Goal: Use online tool/utility: Utilize a website feature to perform a specific function

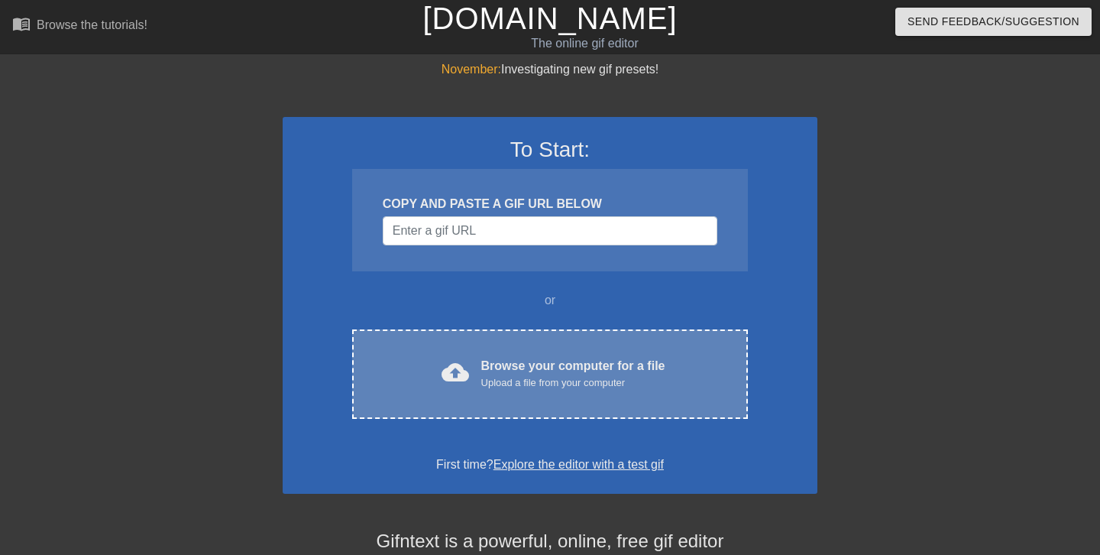
click at [498, 352] on div "cloud_upload Browse your computer for a file Upload a file from your computer C…" at bounding box center [550, 373] width 396 height 89
click at [469, 347] on div "cloud_upload Browse your computer for a file Upload a file from your computer C…" at bounding box center [550, 373] width 396 height 89
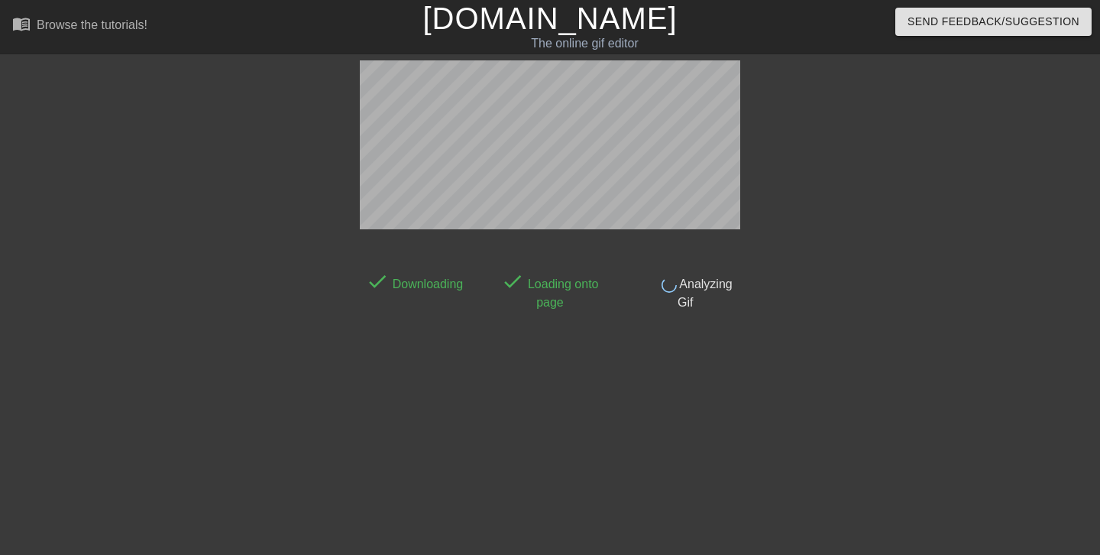
scroll to position [37, 0]
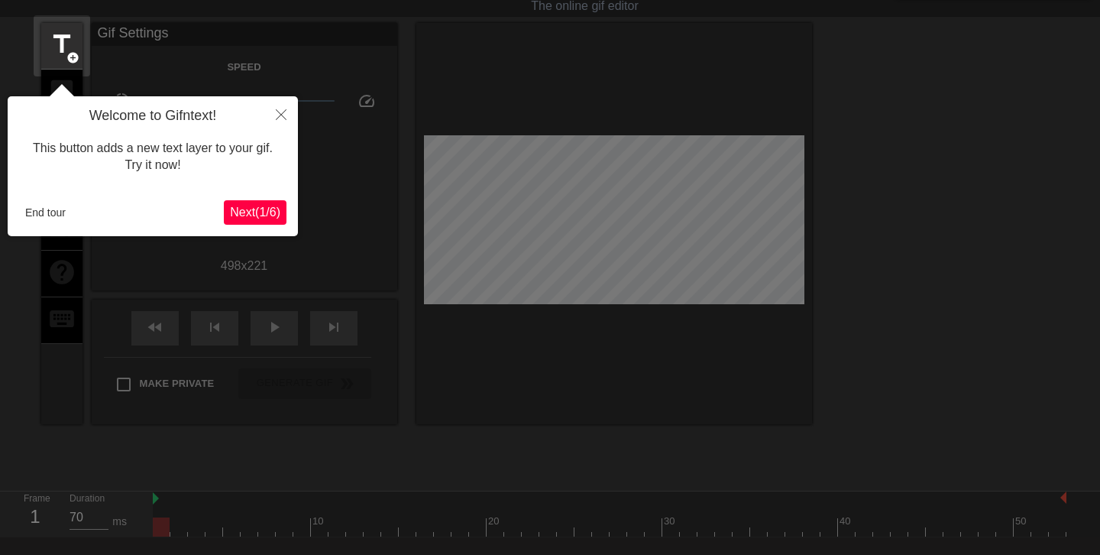
click at [254, 210] on span "Next ( 1 / 6 )" at bounding box center [255, 211] width 50 height 13
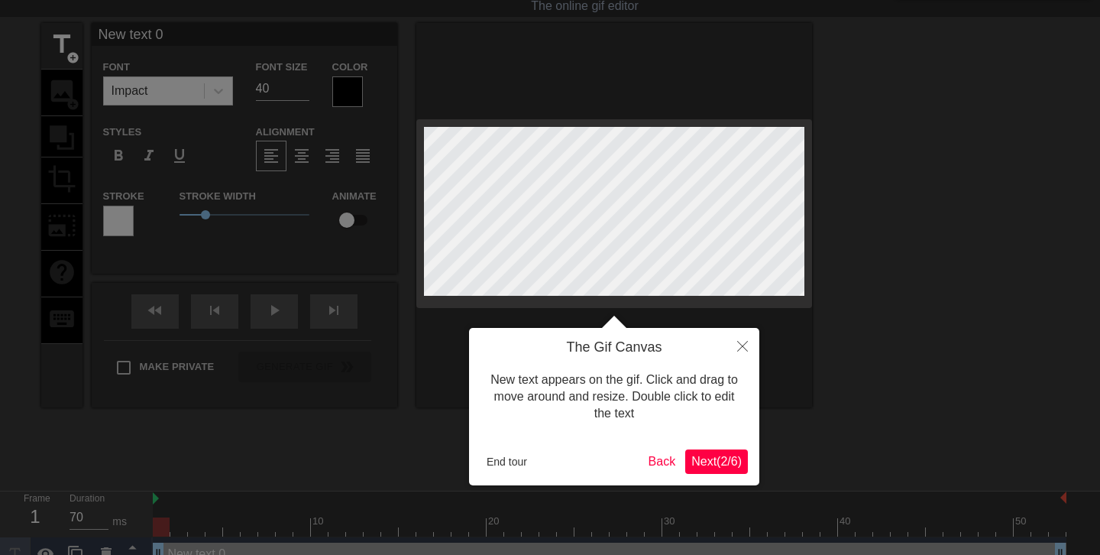
scroll to position [0, 0]
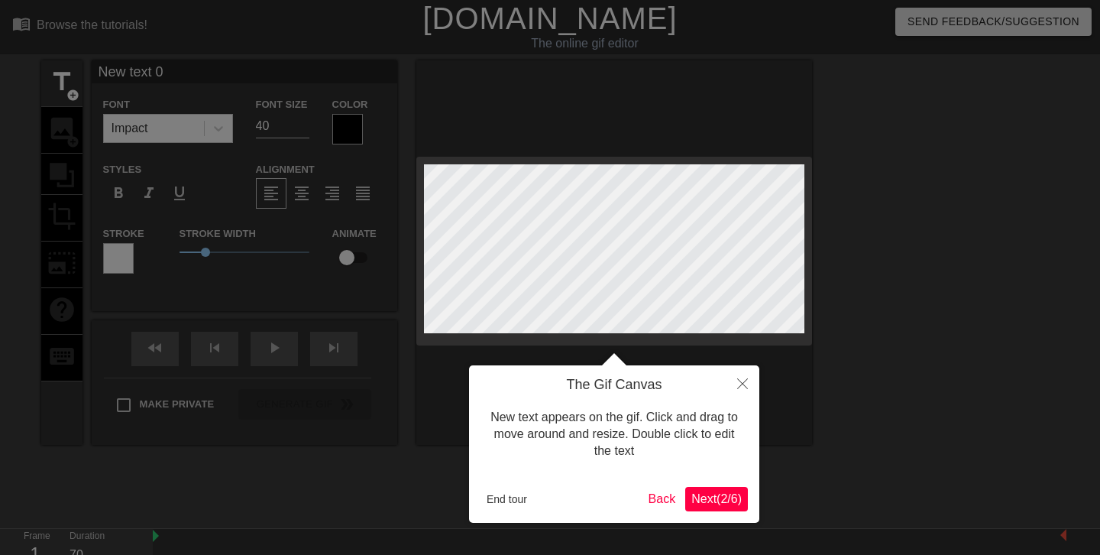
click at [747, 393] on button "Close" at bounding box center [743, 382] width 34 height 35
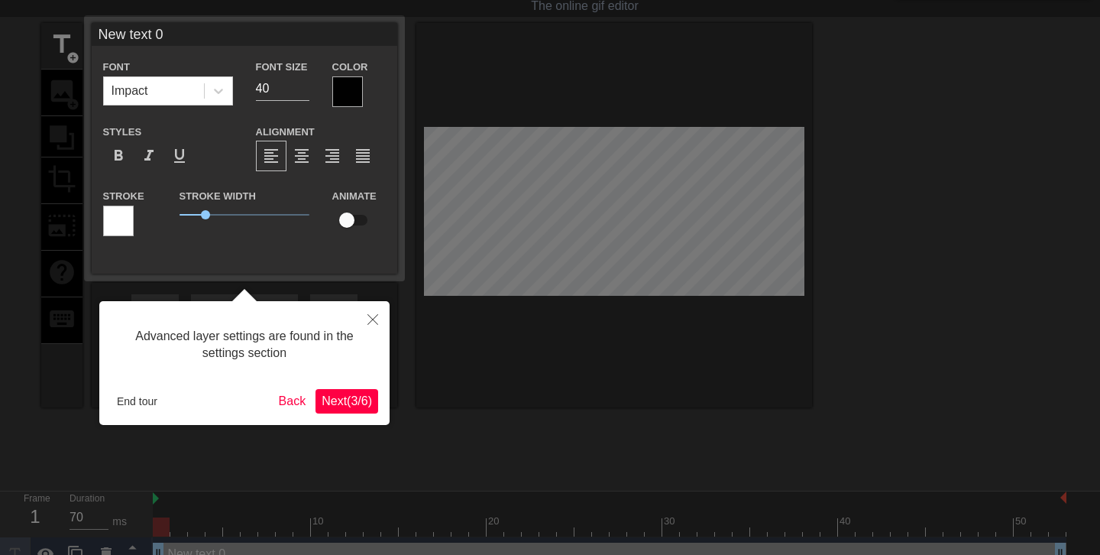
click at [367, 325] on button "Close" at bounding box center [373, 318] width 34 height 35
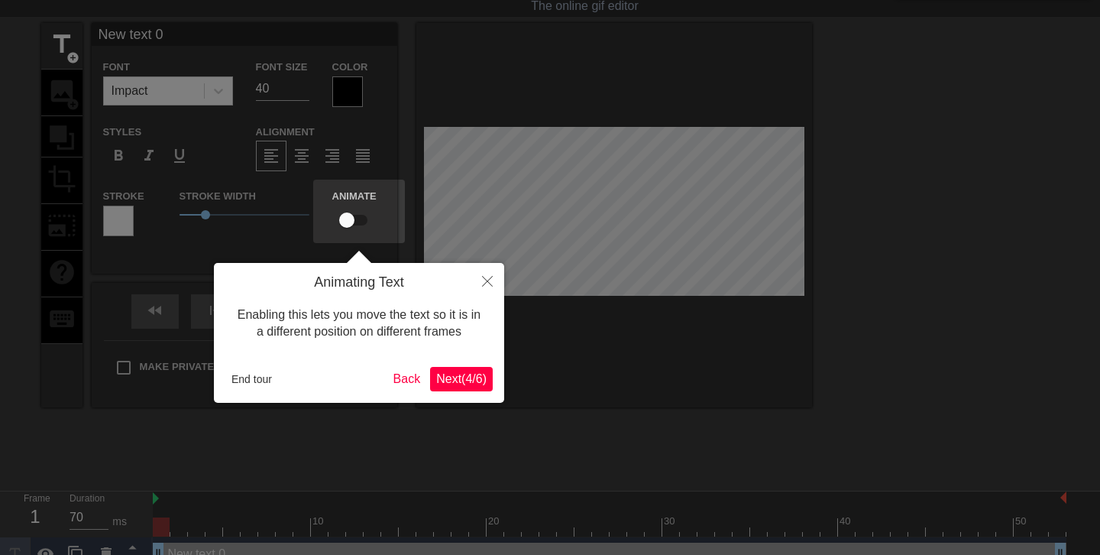
scroll to position [0, 0]
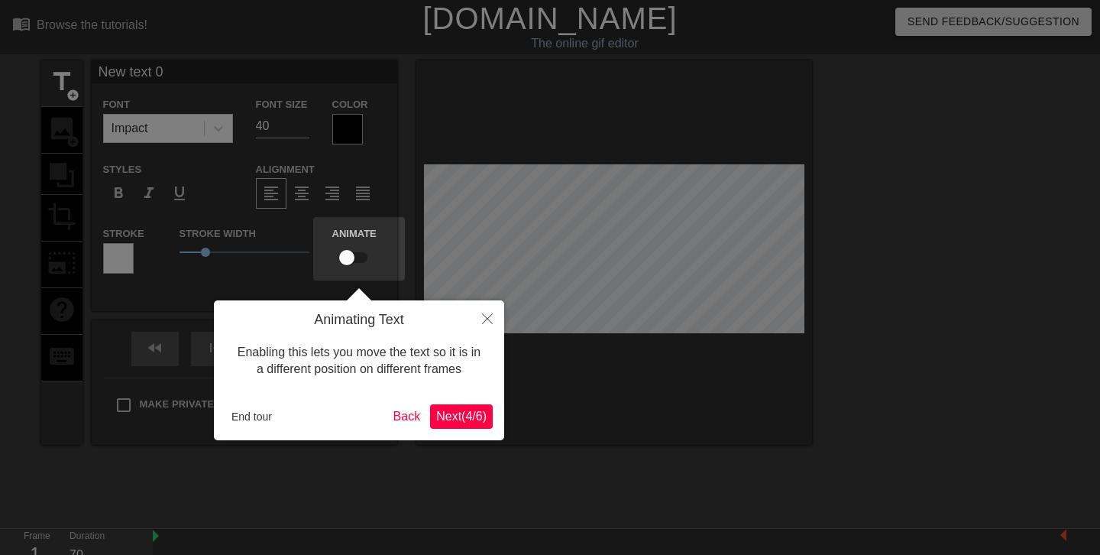
click at [453, 320] on h4 "Animating Text" at bounding box center [358, 320] width 267 height 17
click at [479, 311] on button "Close" at bounding box center [488, 317] width 34 height 35
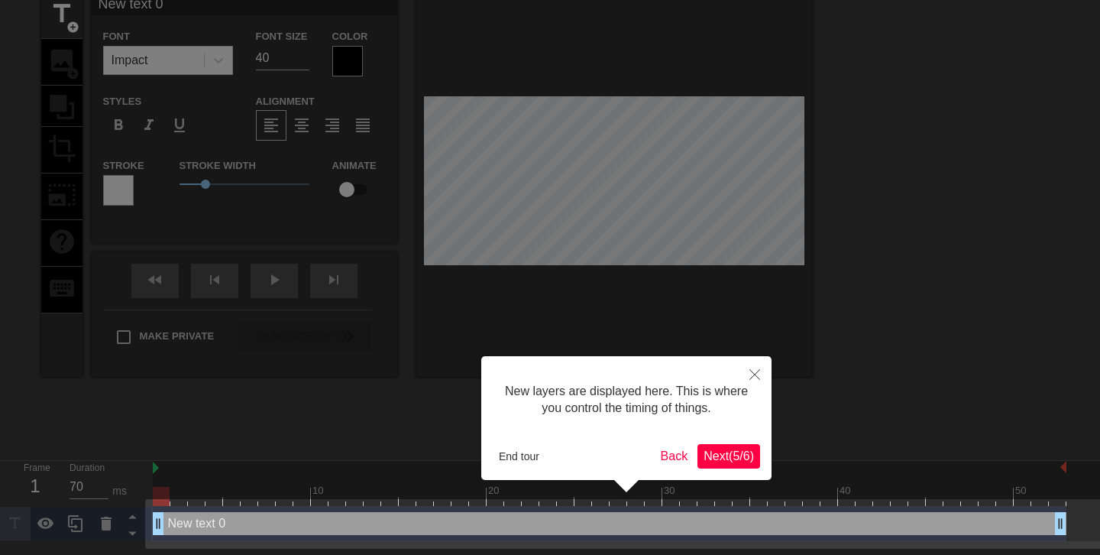
click at [748, 376] on button "Close" at bounding box center [755, 373] width 34 height 35
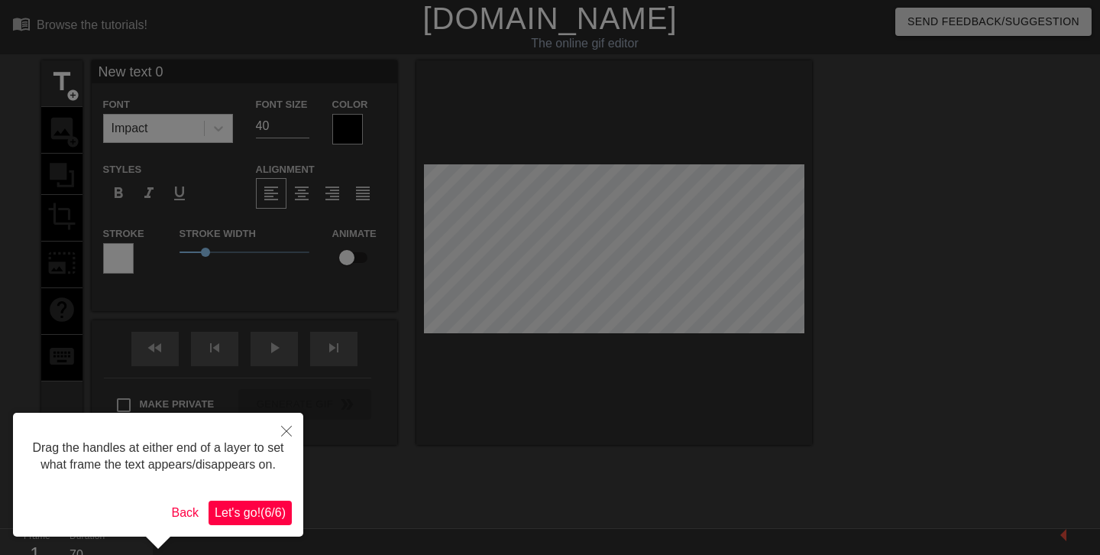
click at [282, 430] on icon "Close" at bounding box center [286, 431] width 11 height 11
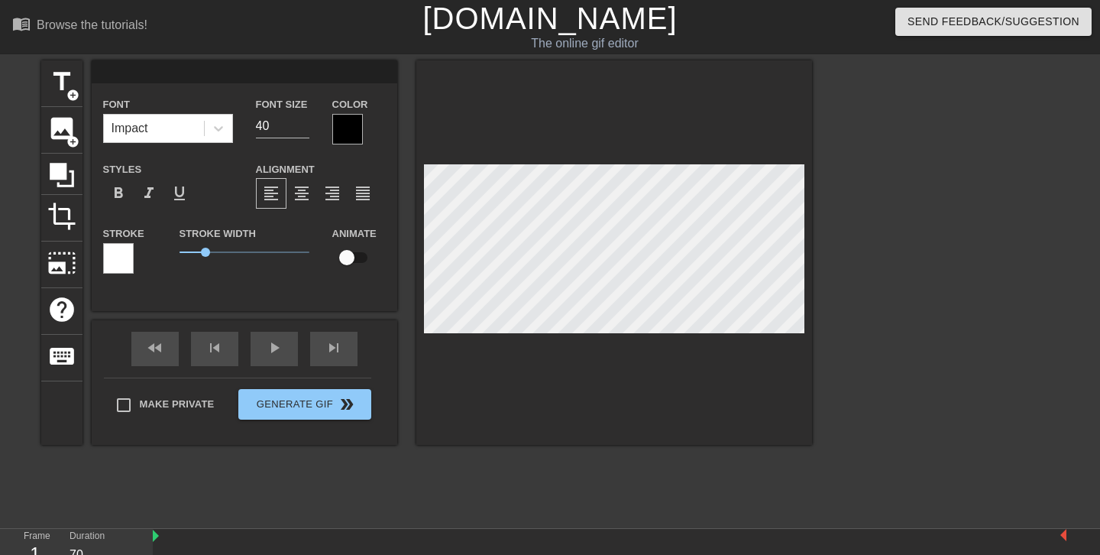
type input "w"
type textarea "w"
type input "we"
type textarea "we"
type input "we"
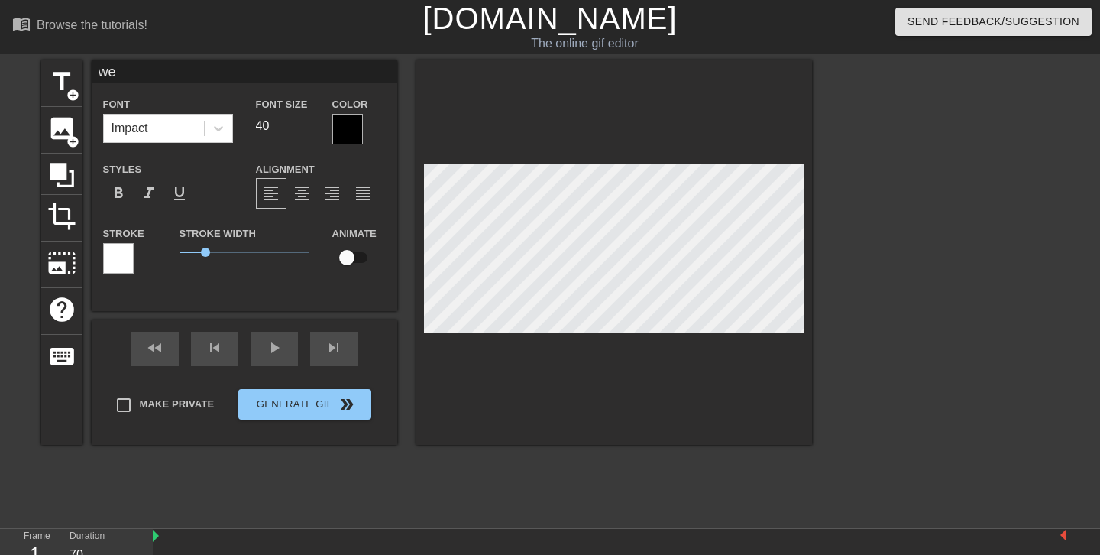
type textarea "we"
type input "we g"
type textarea "we g"
type input "we gl"
type textarea "we gl"
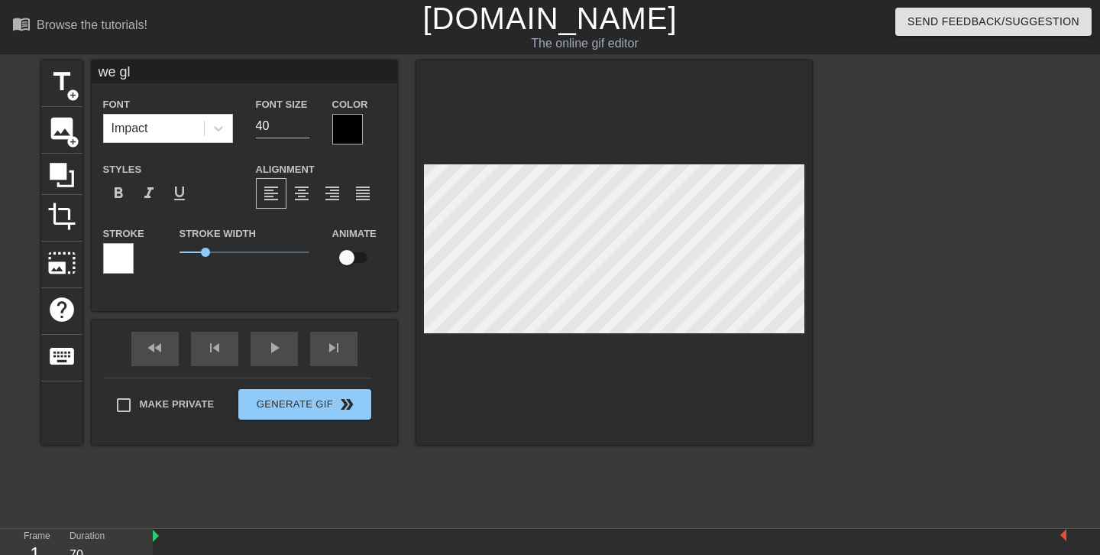
type input "we gla"
type textarea "we gla"
type input "we glae"
type textarea "we glae"
type input "we gla"
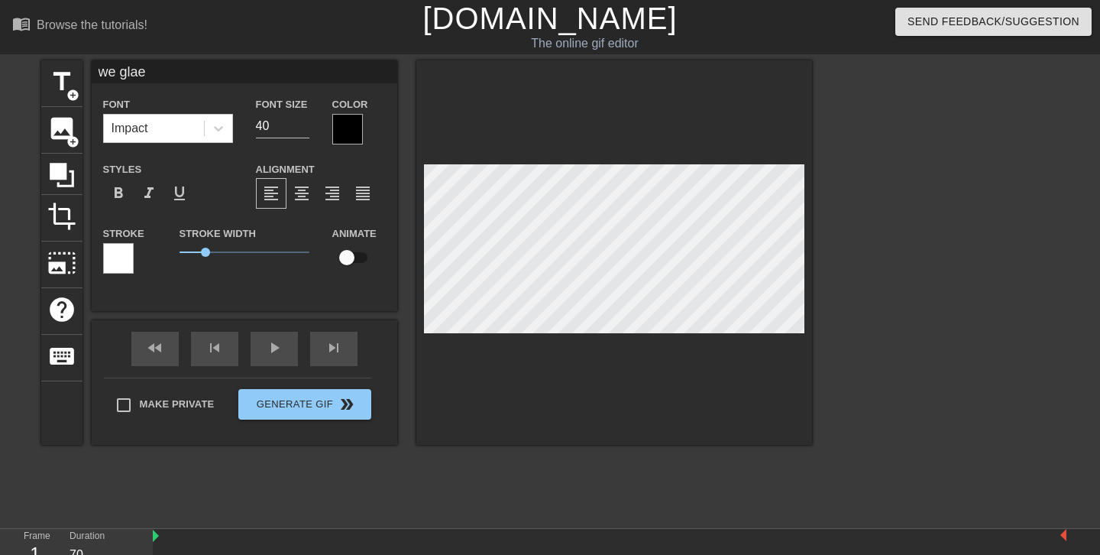
type textarea "we gla"
type input "we glaf"
type textarea "we glaf"
type input "we glafe"
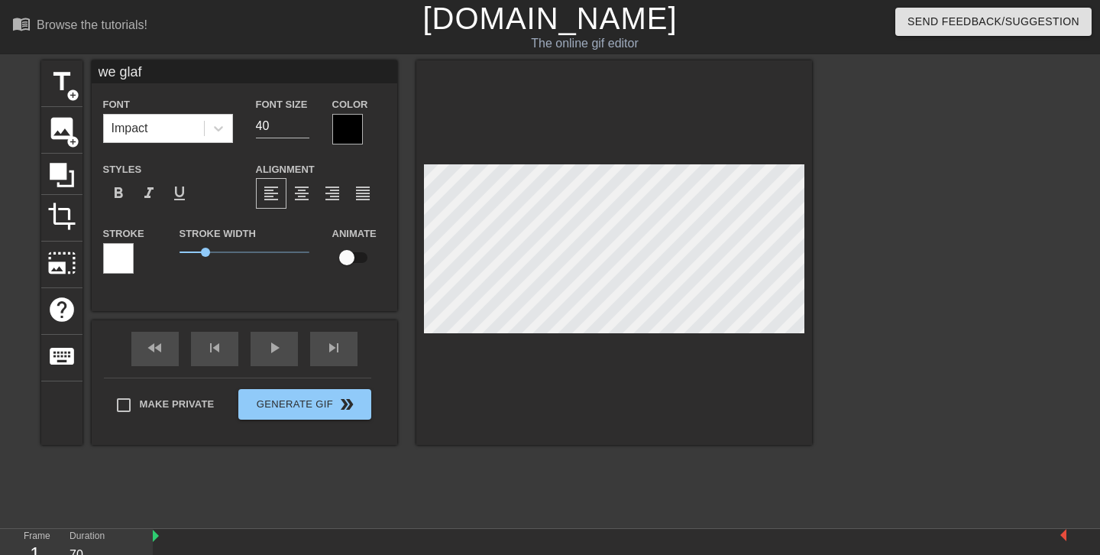
type textarea "we glafe"
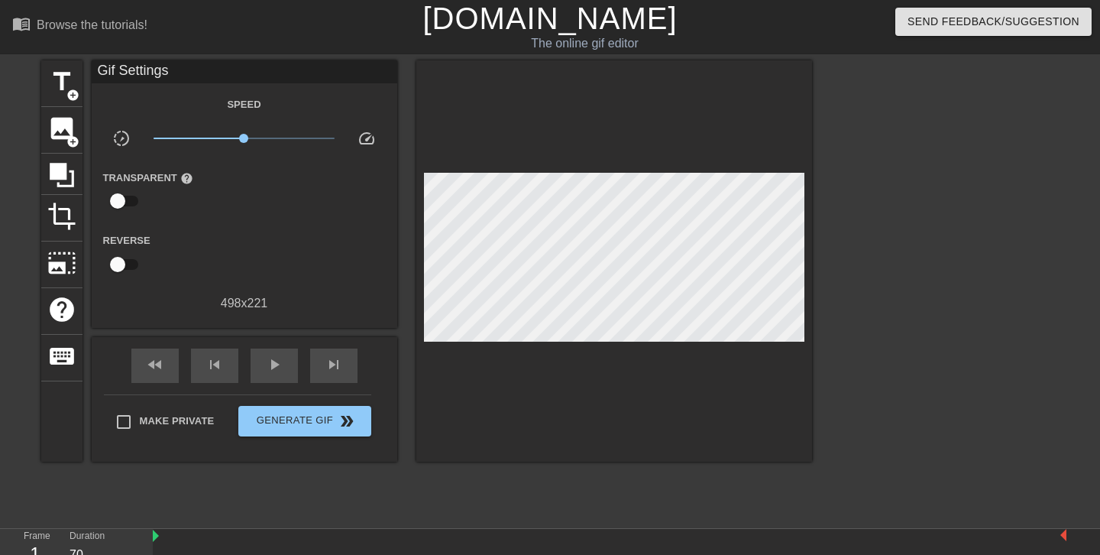
click at [962, 344] on div at bounding box center [944, 289] width 229 height 458
click at [317, 418] on span "Generate Gif double_arrow" at bounding box center [304, 421] width 120 height 18
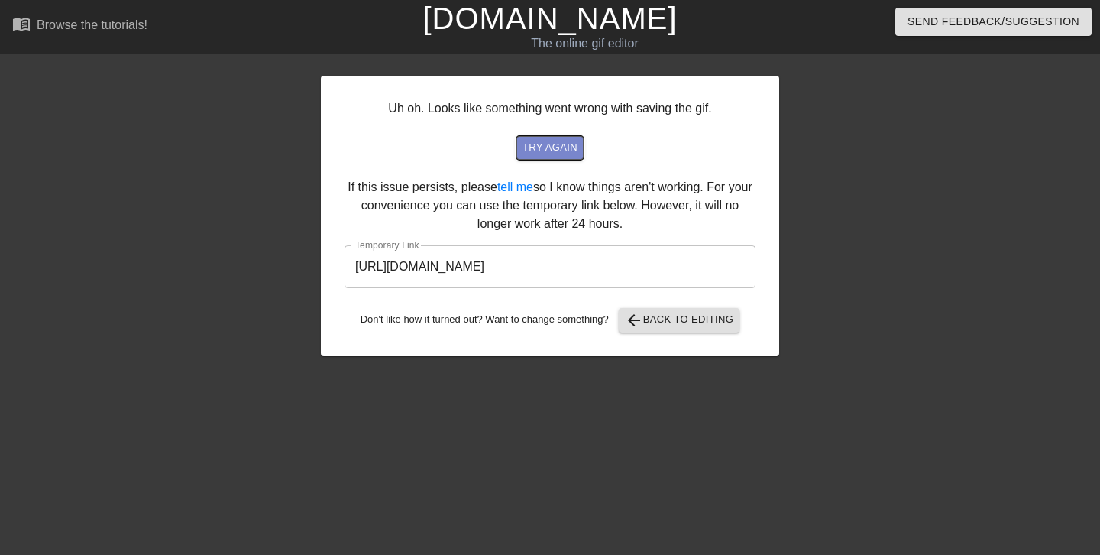
click at [566, 142] on span "try again" at bounding box center [550, 148] width 55 height 18
